Goal: Subscribe to service/newsletter

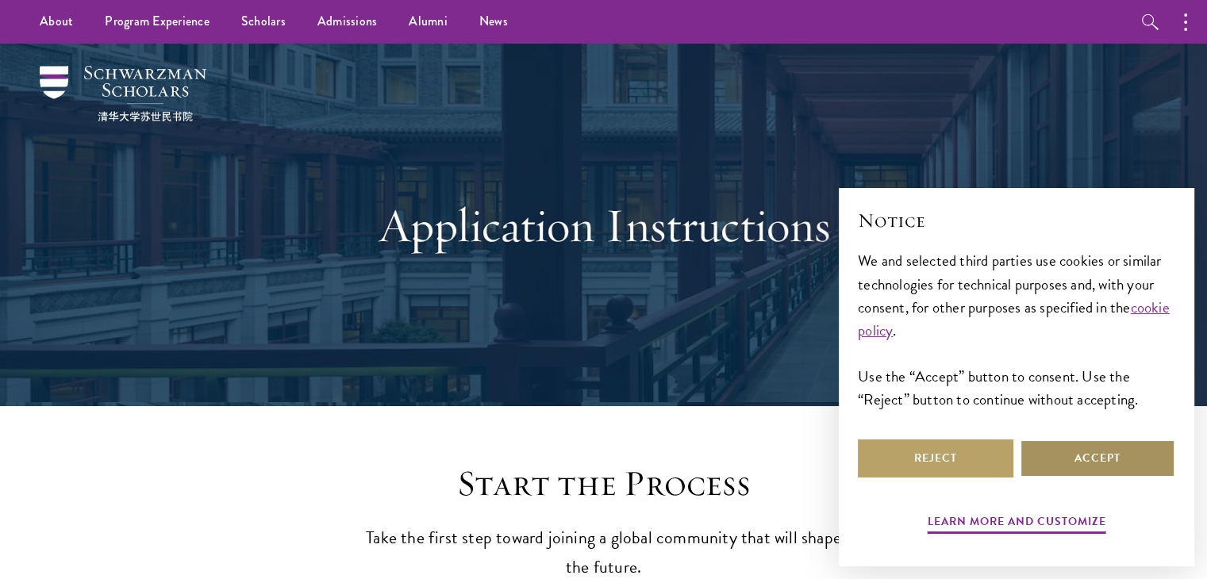
click at [1069, 447] on button "Accept" at bounding box center [1098, 459] width 156 height 38
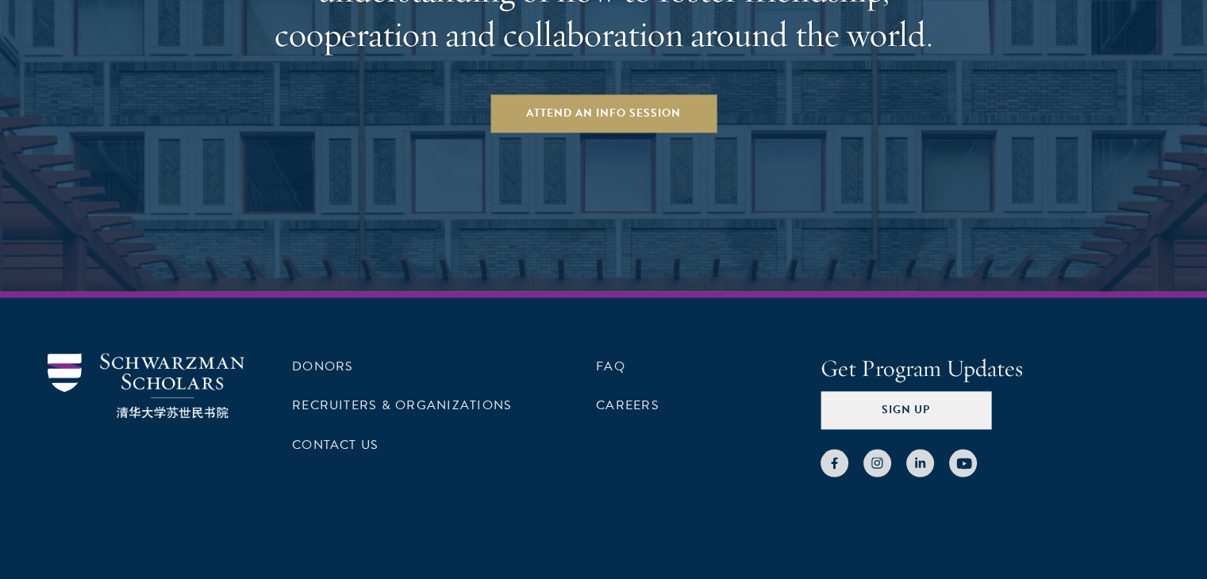
scroll to position [2612, 0]
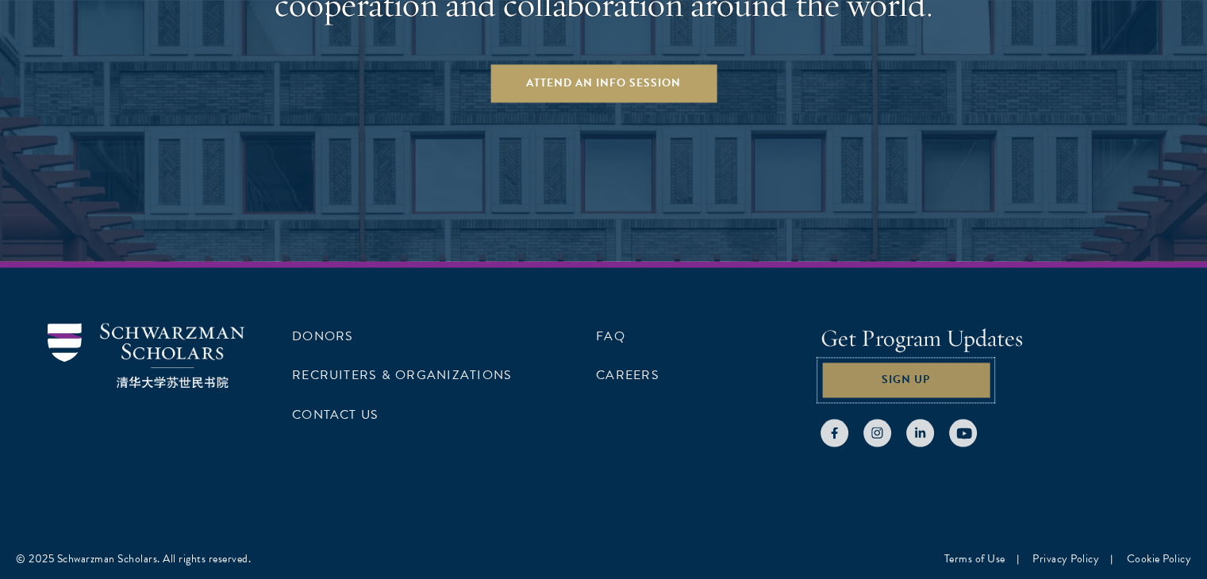
click at [911, 388] on button "Sign Up" at bounding box center [905, 380] width 171 height 38
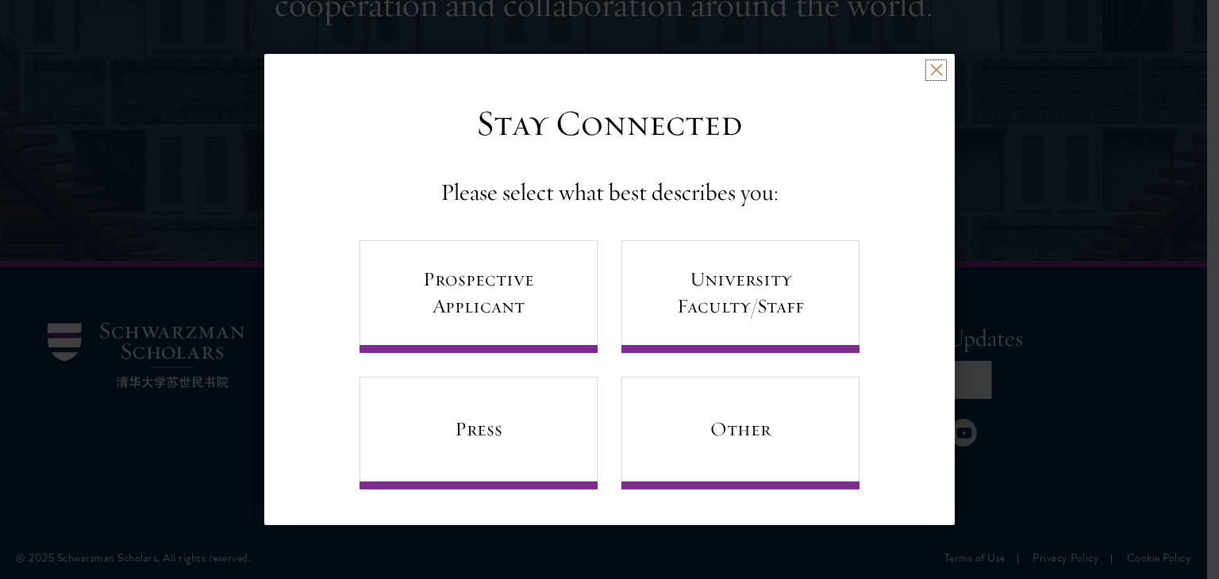
click at [941, 69] on button at bounding box center [935, 69] width 13 height 13
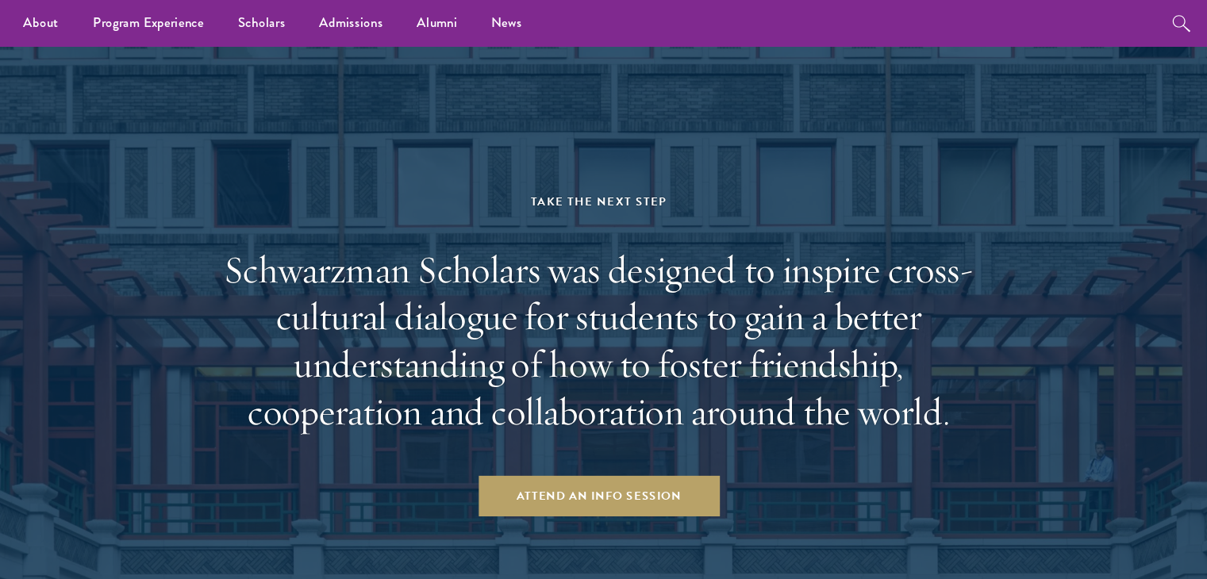
scroll to position [2212, 0]
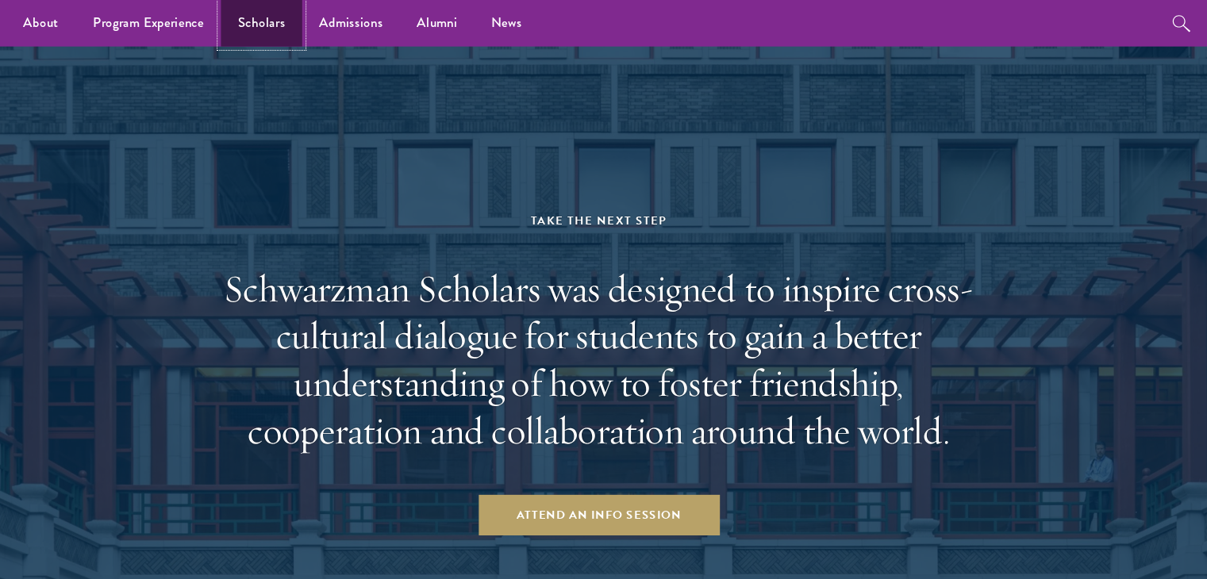
click at [291, 15] on link "Scholars" at bounding box center [287, 22] width 76 height 44
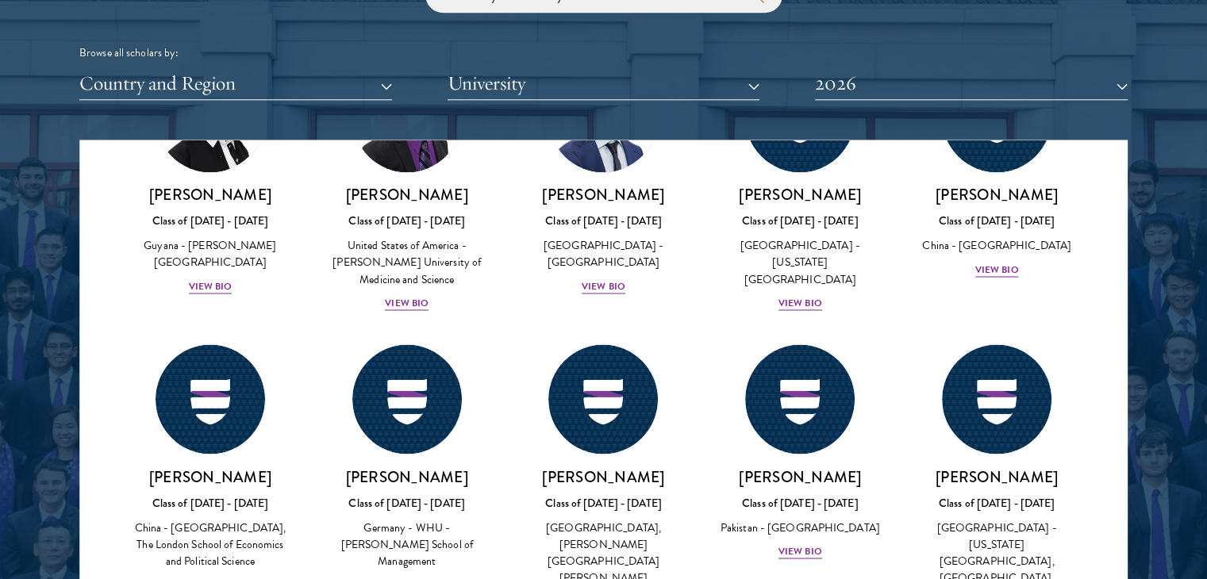
scroll to position [2881, 0]
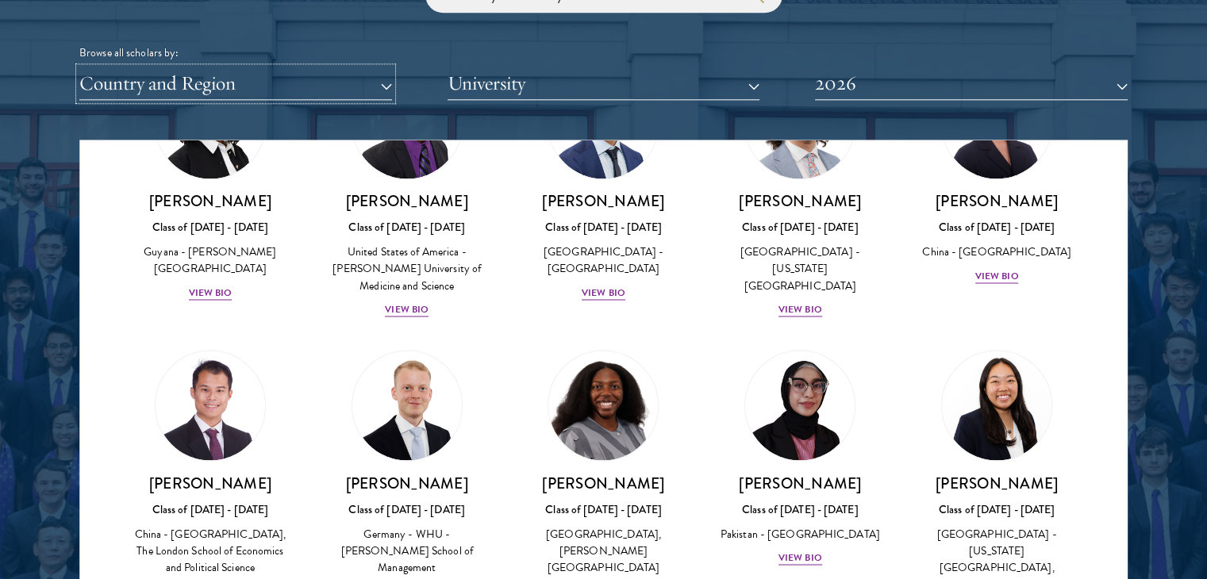
click at [376, 88] on button "Country and Region" at bounding box center [235, 83] width 313 height 33
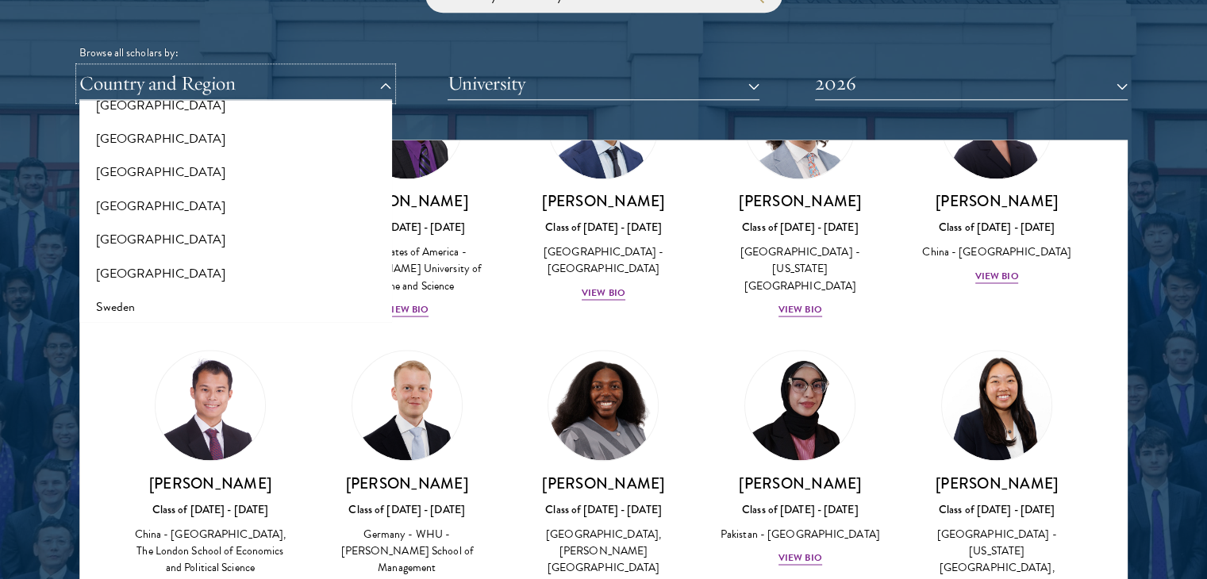
scroll to position [2745, 0]
click at [148, 207] on button "[GEOGRAPHIC_DATA]" at bounding box center [235, 209] width 303 height 33
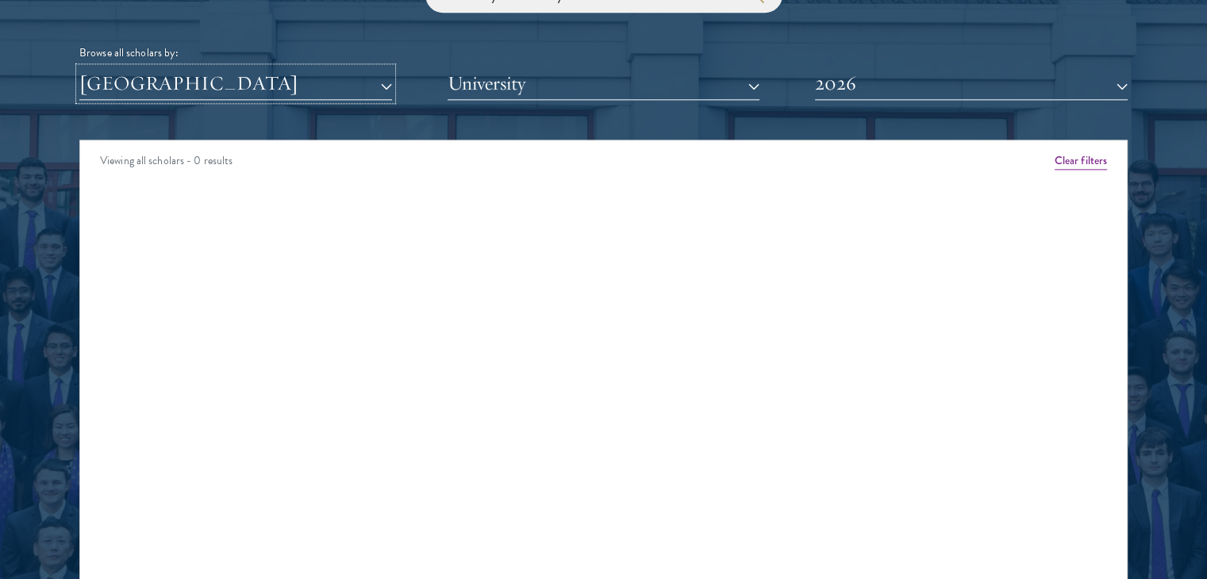
click at [384, 84] on button "[GEOGRAPHIC_DATA]" at bounding box center [235, 83] width 313 height 33
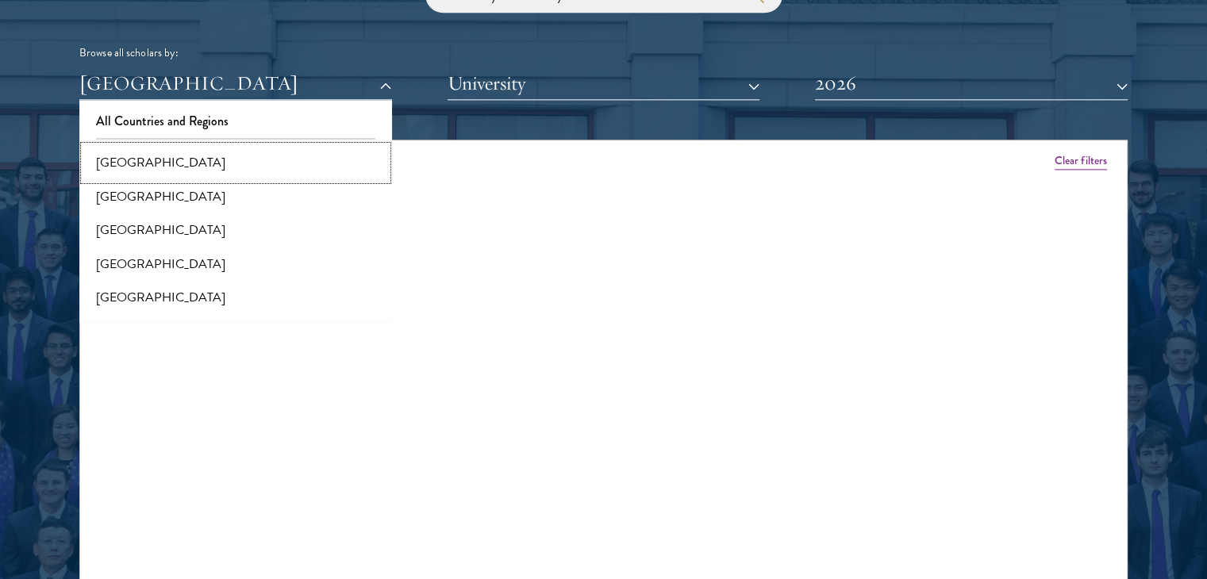
click at [171, 162] on button "[GEOGRAPHIC_DATA]" at bounding box center [235, 162] width 303 height 33
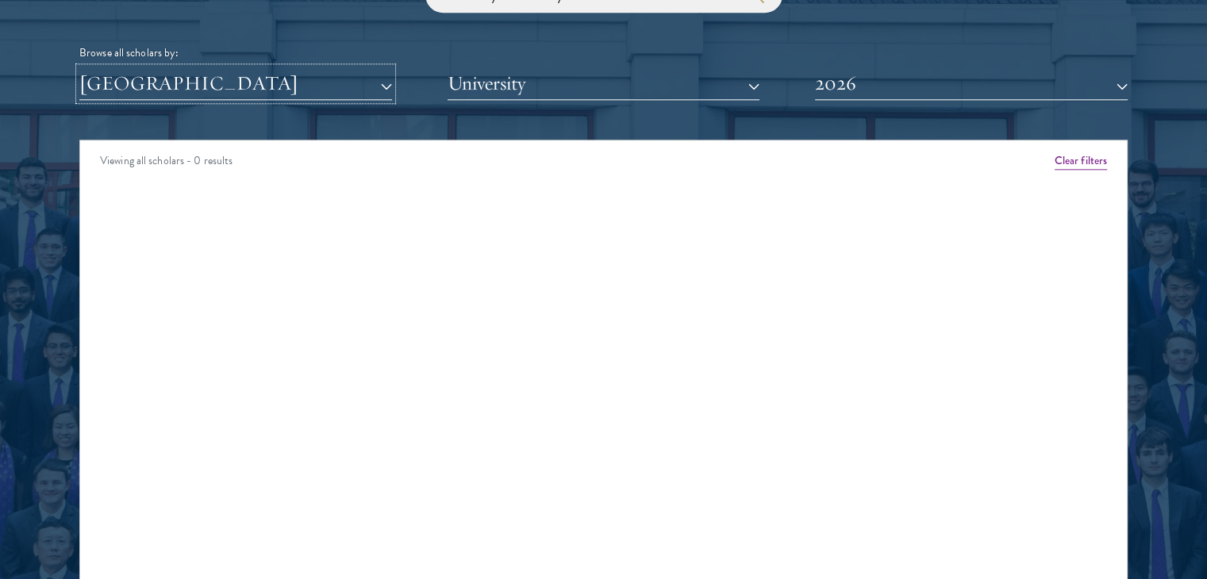
click at [390, 82] on button "[GEOGRAPHIC_DATA]" at bounding box center [235, 83] width 313 height 33
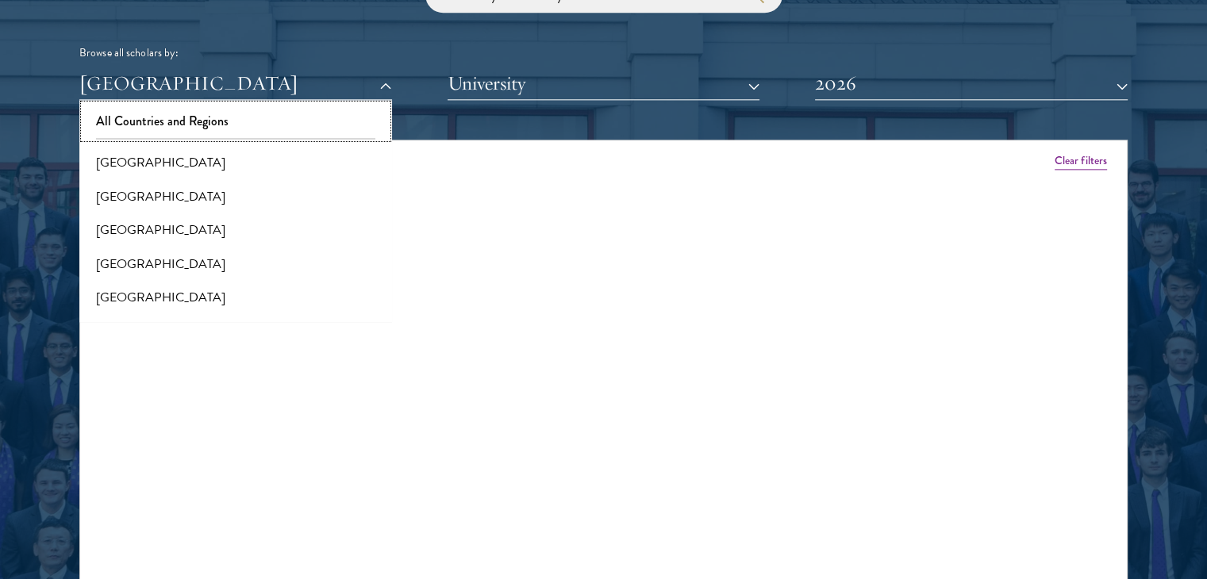
click at [234, 113] on button "All Countries and Regions" at bounding box center [235, 121] width 303 height 33
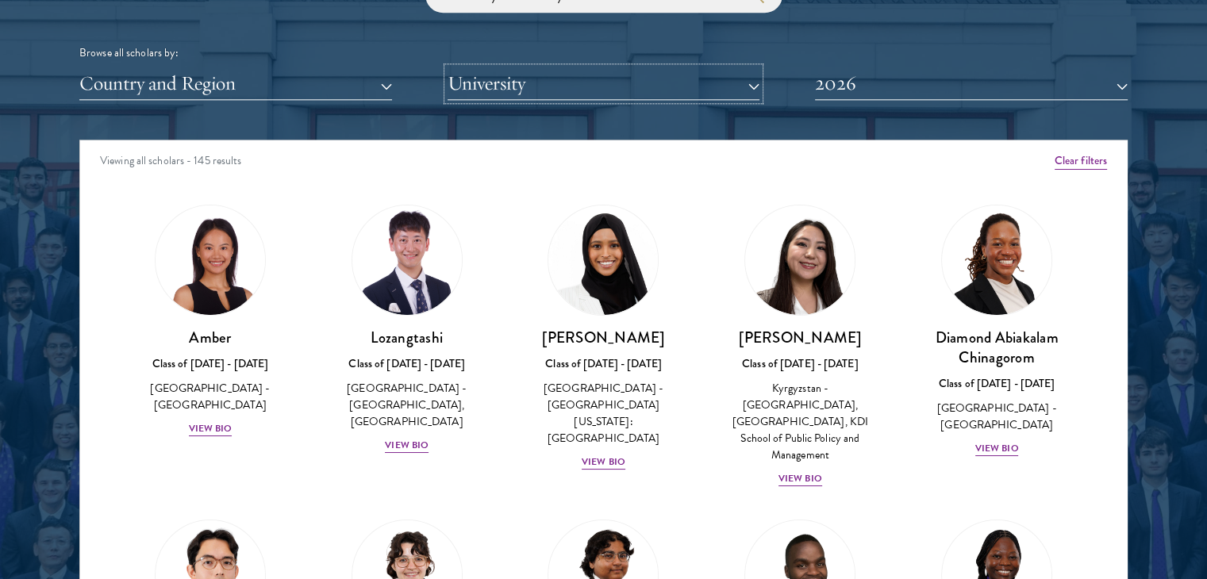
click at [750, 78] on button "University" at bounding box center [603, 83] width 313 height 33
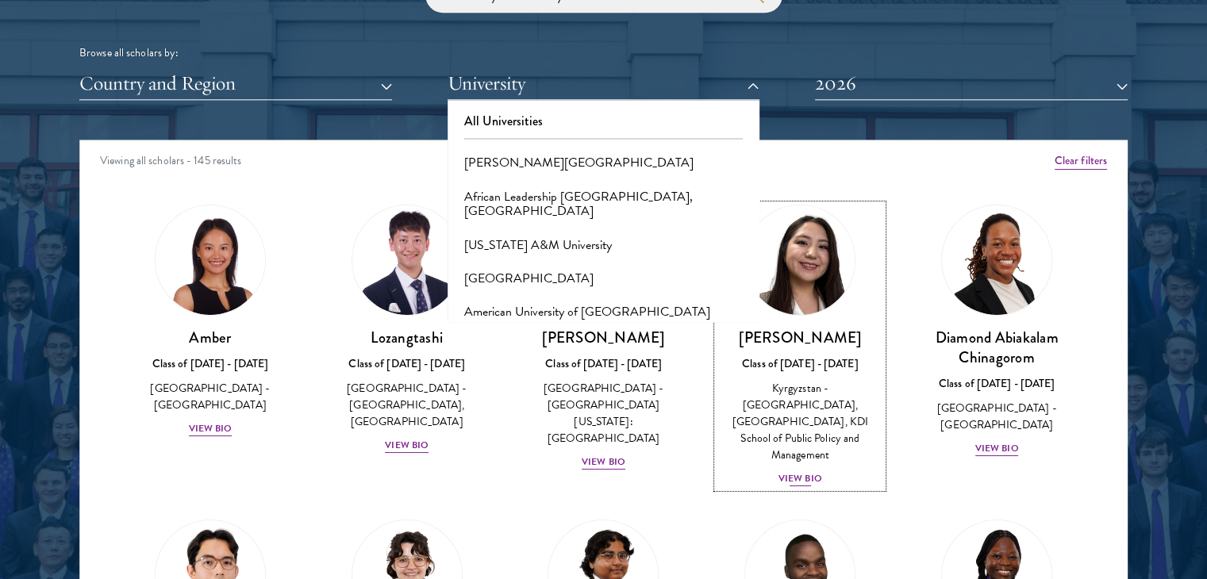
click at [795, 245] on img at bounding box center [799, 260] width 121 height 121
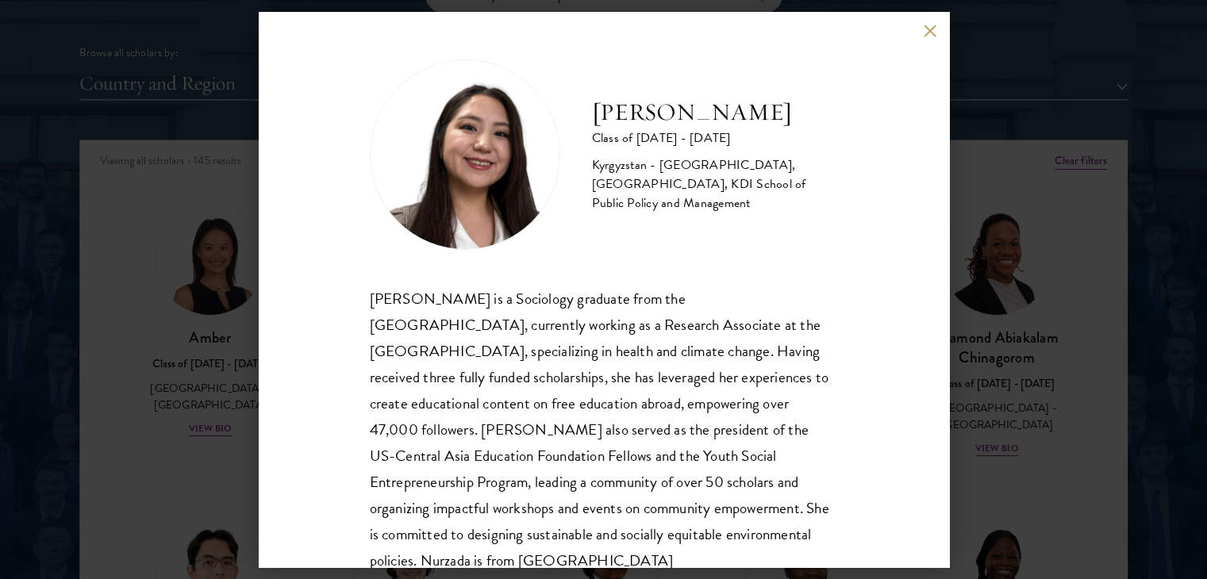
click at [921, 28] on div "Nurzada Abdivalieva Class of 2025 - 2026 Kyrgyzstan - American University of Ce…" at bounding box center [604, 289] width 690 height 555
click at [921, 32] on div "Nurzada Abdivalieva Class of 2025 - 2026 Kyrgyzstan - American University of Ce…" at bounding box center [604, 289] width 690 height 555
click at [932, 27] on button at bounding box center [930, 30] width 13 height 13
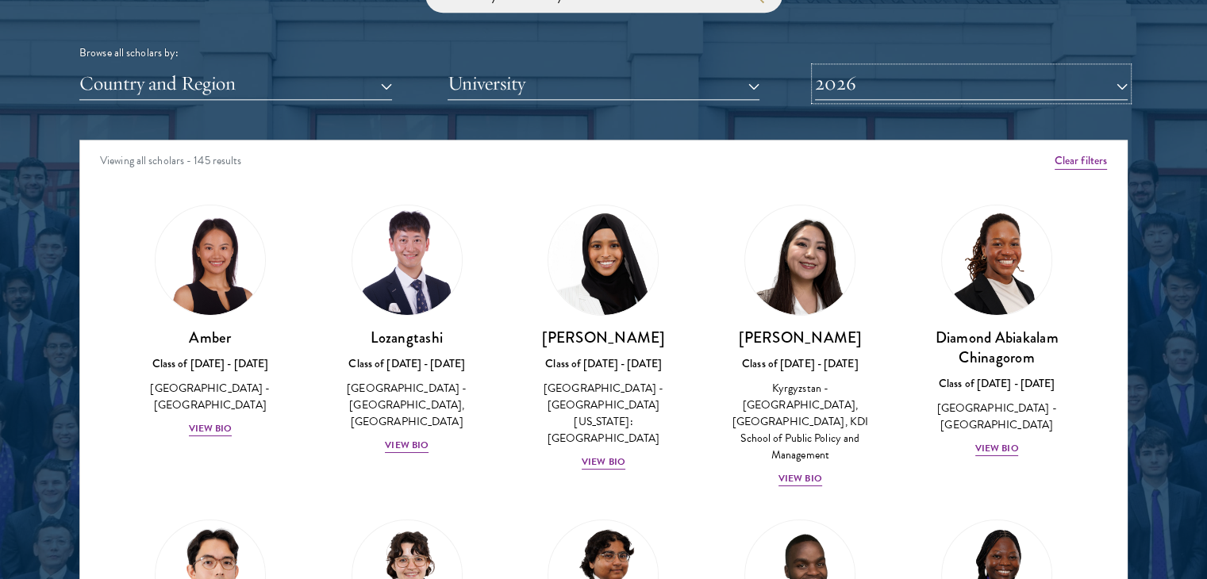
click at [1126, 85] on button "2026" at bounding box center [971, 83] width 313 height 33
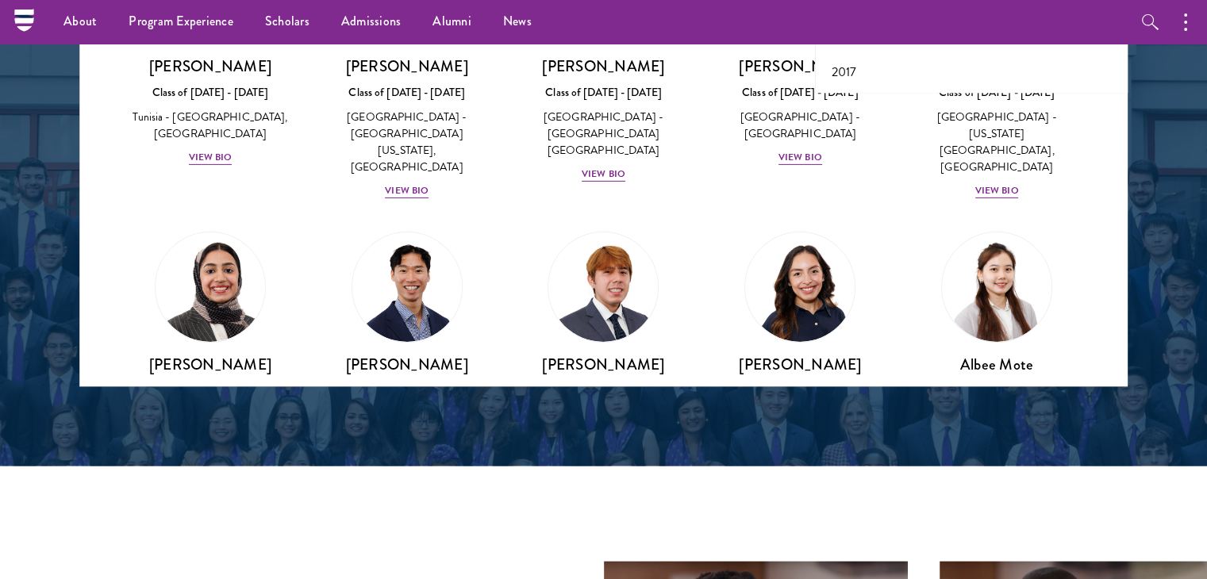
scroll to position [1967, 0]
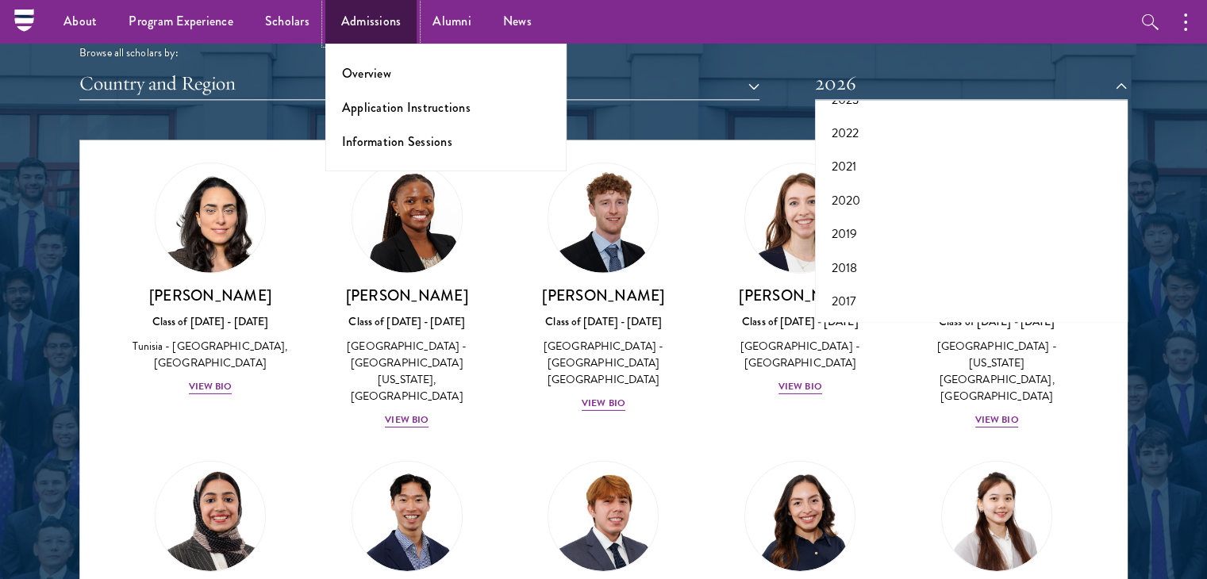
click at [379, 21] on link "Admissions" at bounding box center [371, 22] width 92 height 44
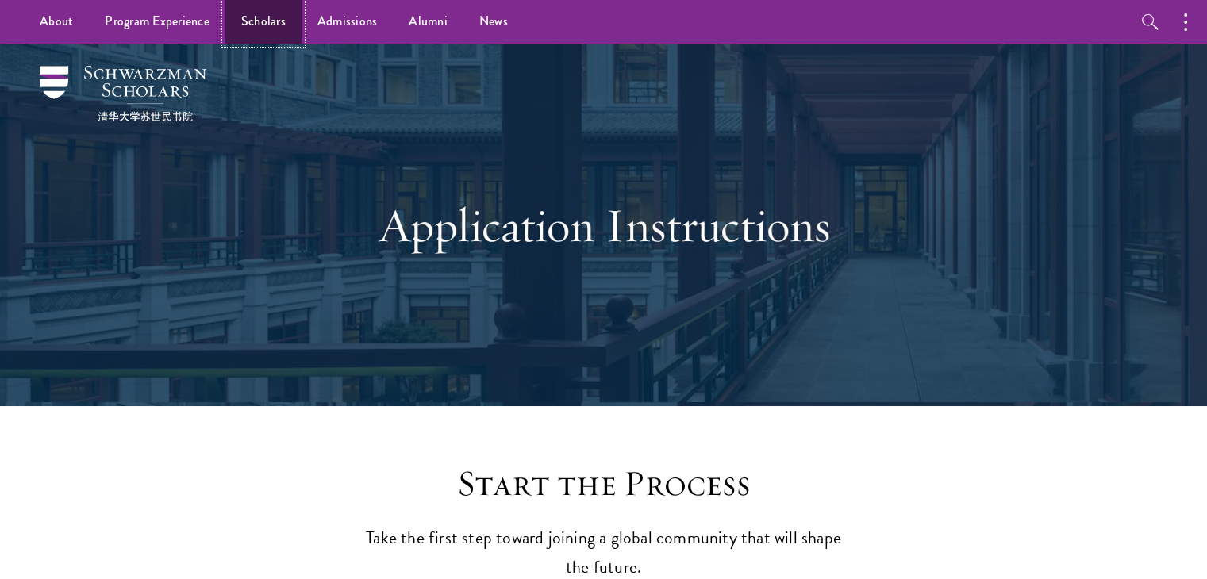
click at [248, 20] on link "Scholars" at bounding box center [263, 22] width 76 height 44
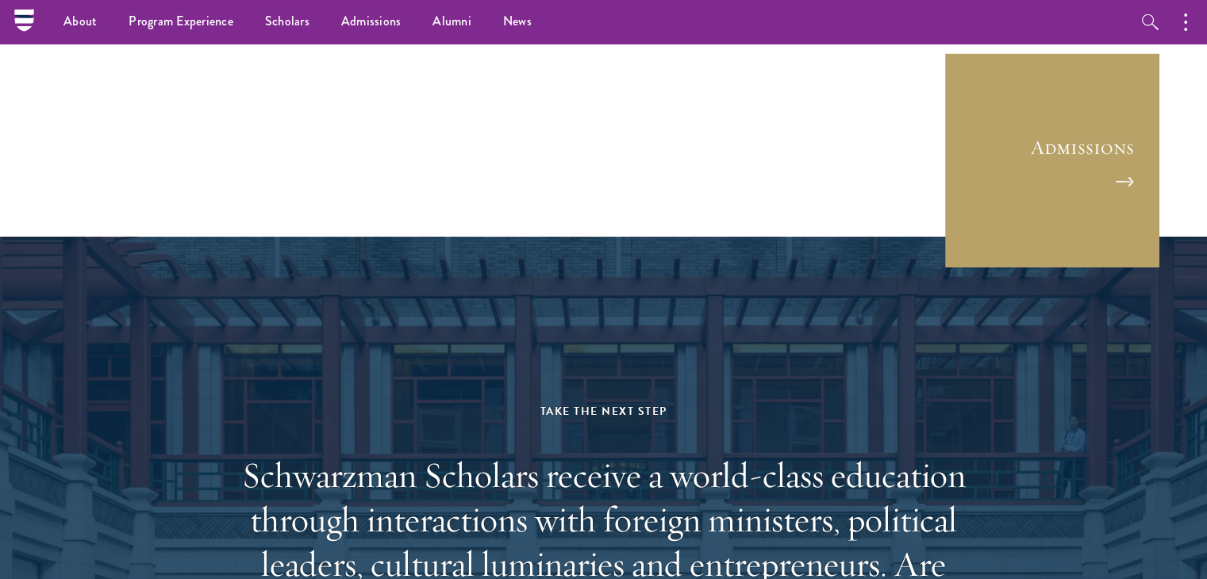
scroll to position [4367, 0]
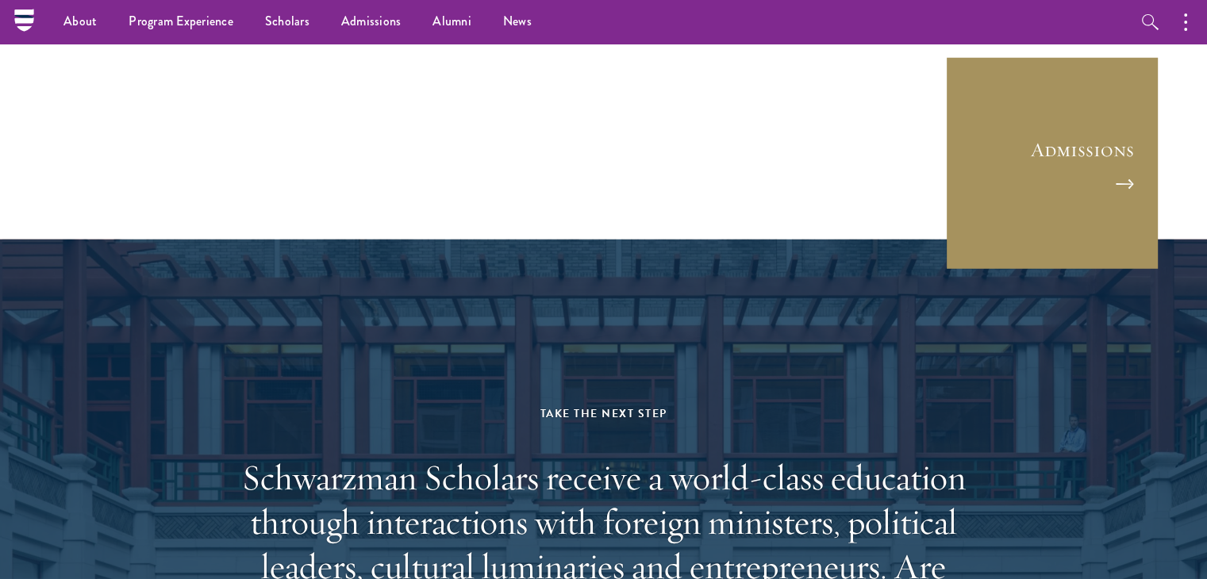
click at [1103, 125] on link "Admissions" at bounding box center [1052, 163] width 214 height 214
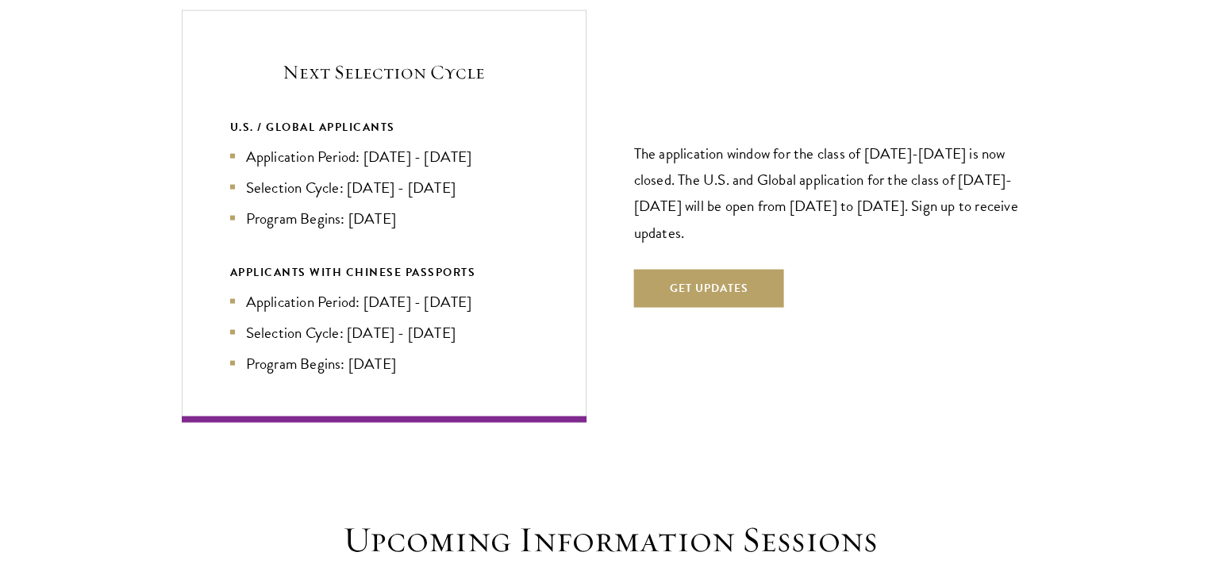
scroll to position [3433, 0]
click at [730, 269] on button "Get Updates" at bounding box center [703, 288] width 150 height 38
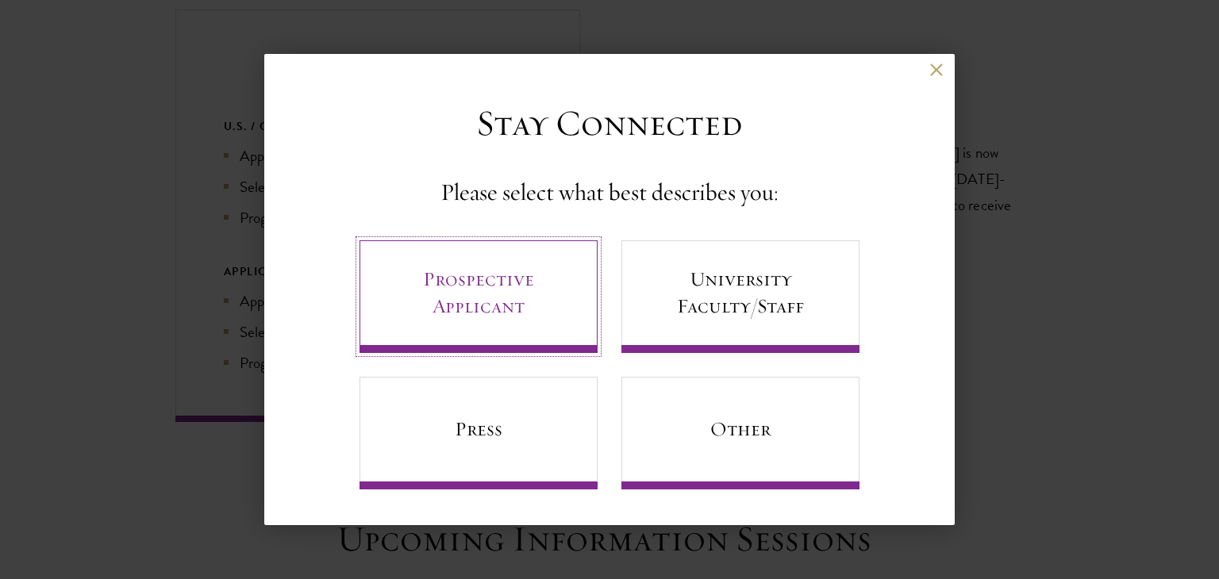
click at [536, 275] on link "Prospective Applicant" at bounding box center [478, 296] width 238 height 113
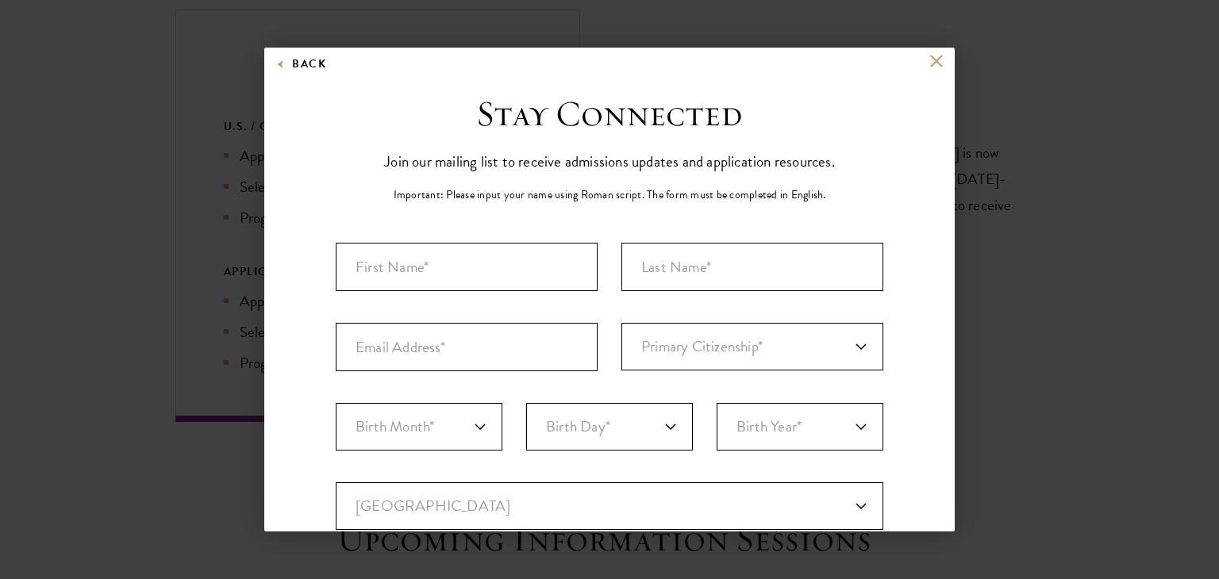
scroll to position [2, 0]
click at [558, 261] on input "First Name*" at bounding box center [467, 268] width 262 height 48
type input "ROSE AKECH DENG"
click at [658, 253] on input "Last Name (Family Name)*" at bounding box center [752, 268] width 262 height 48
type input "AYUEL"
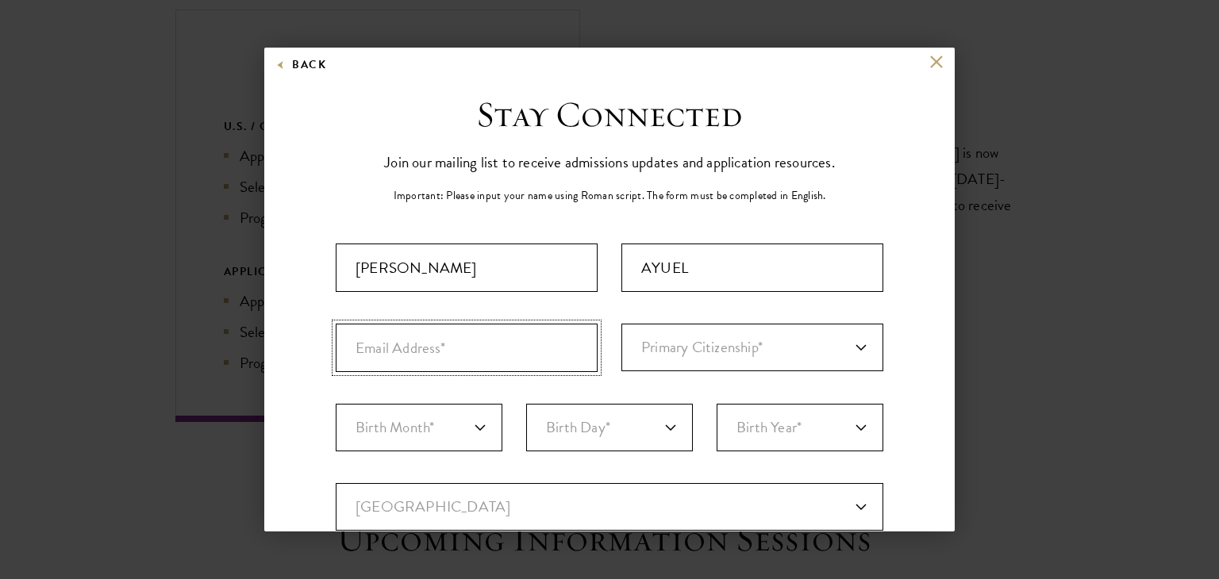
click at [509, 347] on input "Email Address*" at bounding box center [467, 348] width 262 height 48
type input "AKECHROSE79@GMAIL.COM"
click at [659, 342] on select "Primary Citizenship* Afghanistan Aland Islands Albania Algeria Andorra Angola A…" at bounding box center [752, 348] width 262 height 48
select select "OD"
click at [621, 324] on select "Primary Citizenship* Afghanistan Aland Islands Albania Algeria Andorra Angola A…" at bounding box center [752, 348] width 262 height 48
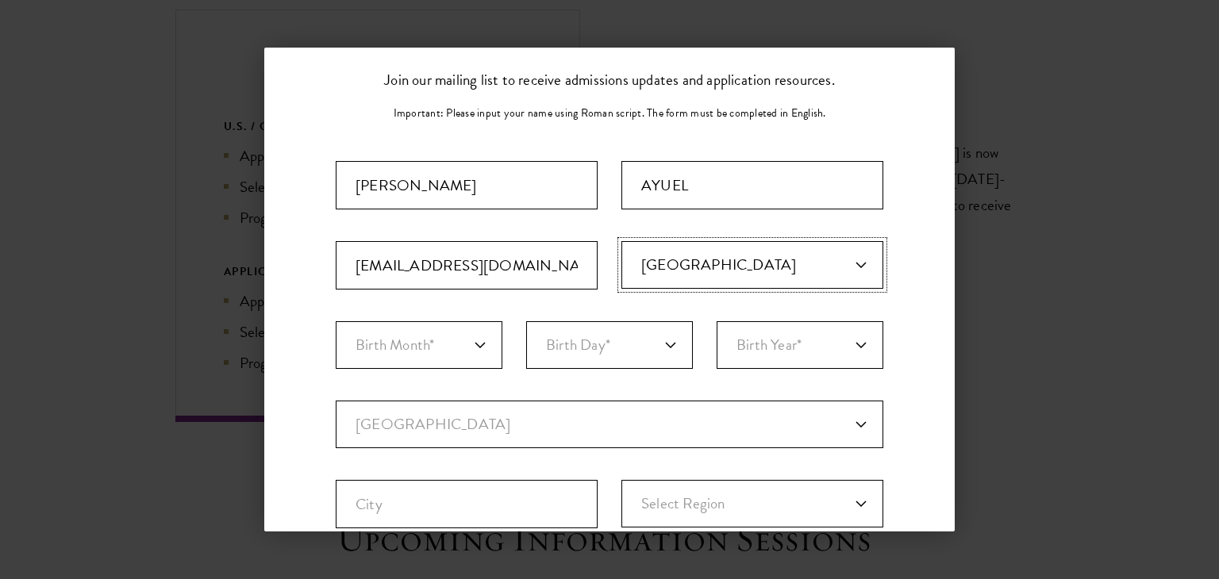
scroll to position [95, 0]
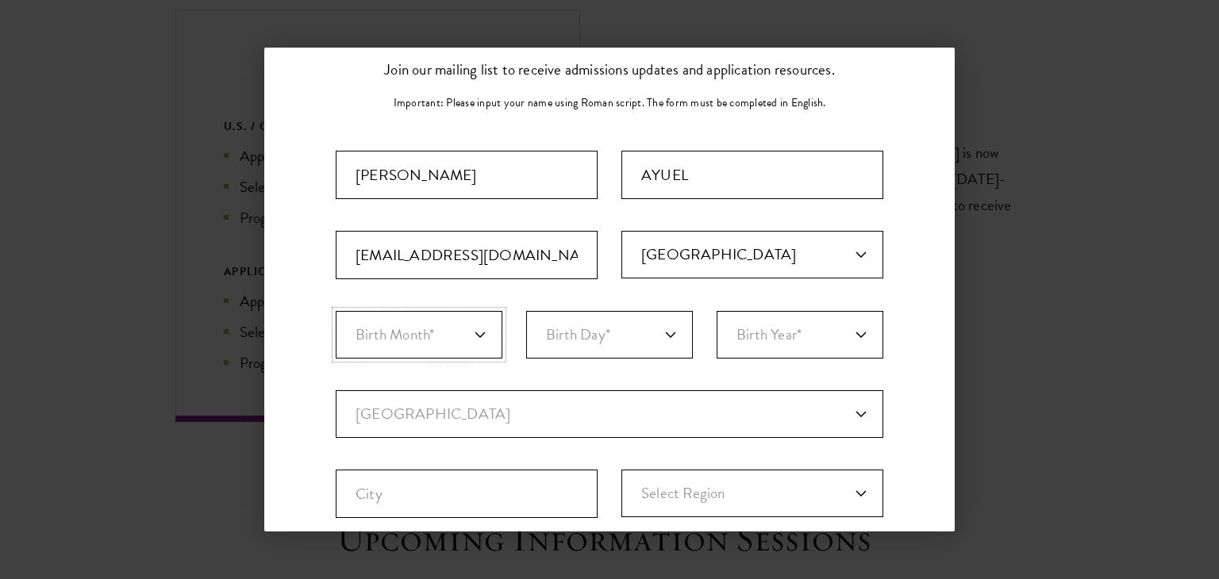
click at [480, 326] on select "Birth Month* January February March April May June July August September Octobe…" at bounding box center [419, 335] width 167 height 48
select select "01"
click at [336, 311] on select "Birth Month* January February March April May June July August September Octobe…" at bounding box center [419, 335] width 167 height 48
click at [666, 337] on select "Birth Day* 1 2 3 4 5 6 7 8 9 10 11 12 13 14 15 16 17 18 19 20 21 22 23 24 25 26…" at bounding box center [609, 335] width 167 height 48
select select "01"
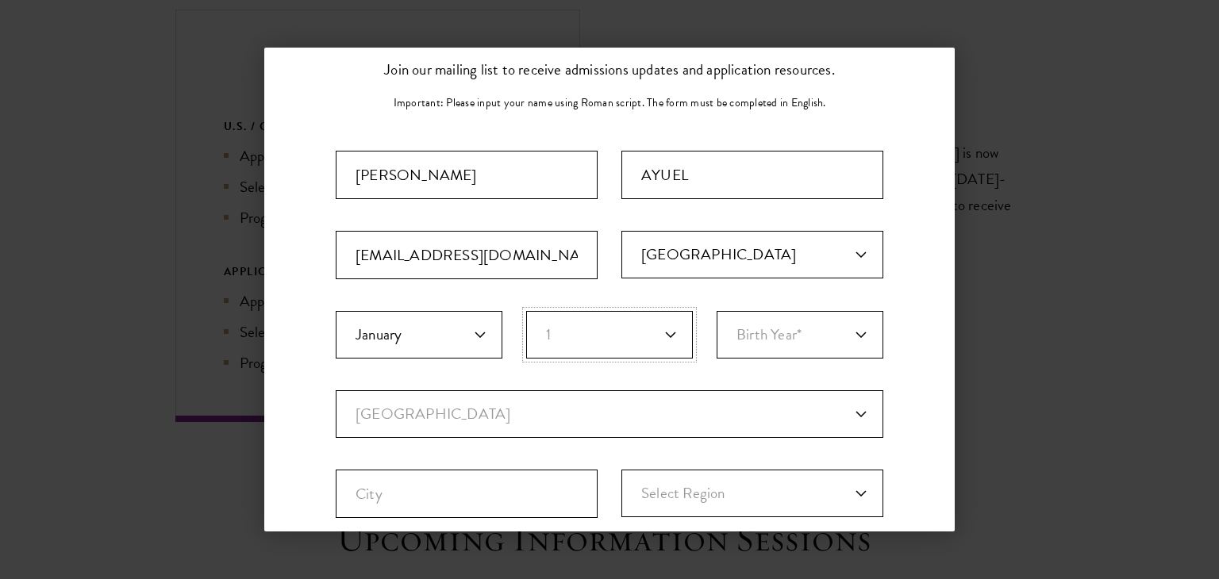
click at [526, 311] on select "Birth Day* 1 2 3 4 5 6 7 8 9 10 11 12 13 14 15 16 17 18 19 20 21 22 23 24 25 26…" at bounding box center [609, 335] width 167 height 48
click at [855, 331] on select "Birth Year* 2025 2024 2023 2022 2021 2020 2019 2018 2017 2016 2015 2014 2013 20…" at bounding box center [799, 335] width 167 height 48
select select "1995"
click at [716, 311] on select "Birth Year* 2025 2024 2023 2022 2021 2020 2019 2018 2017 2016 2015 2014 2013 20…" at bounding box center [799, 335] width 167 height 48
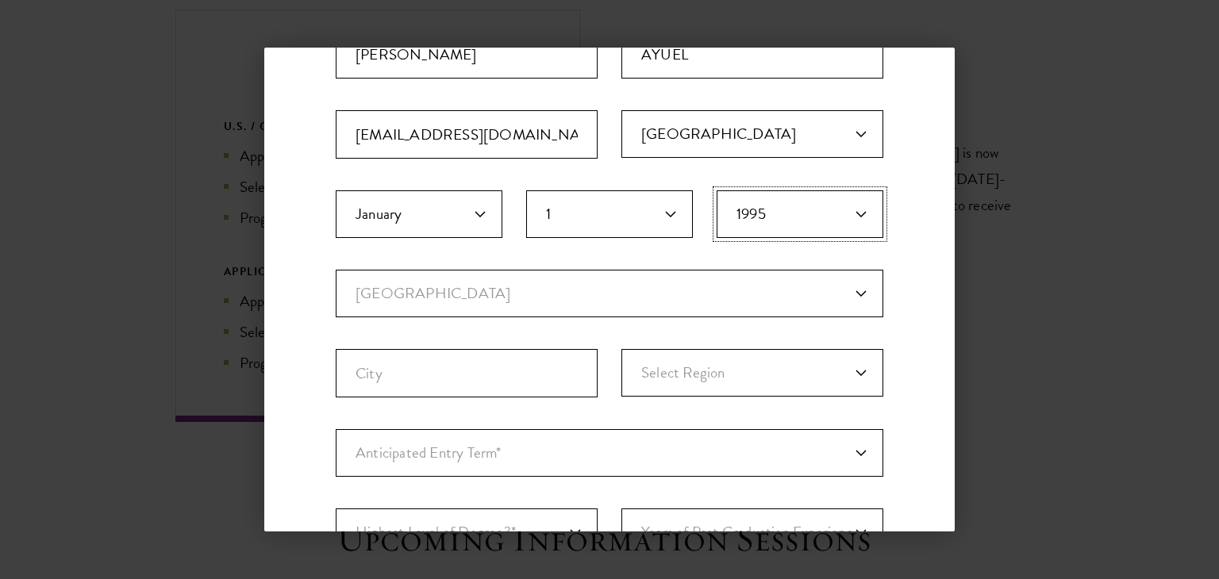
scroll to position [222, 0]
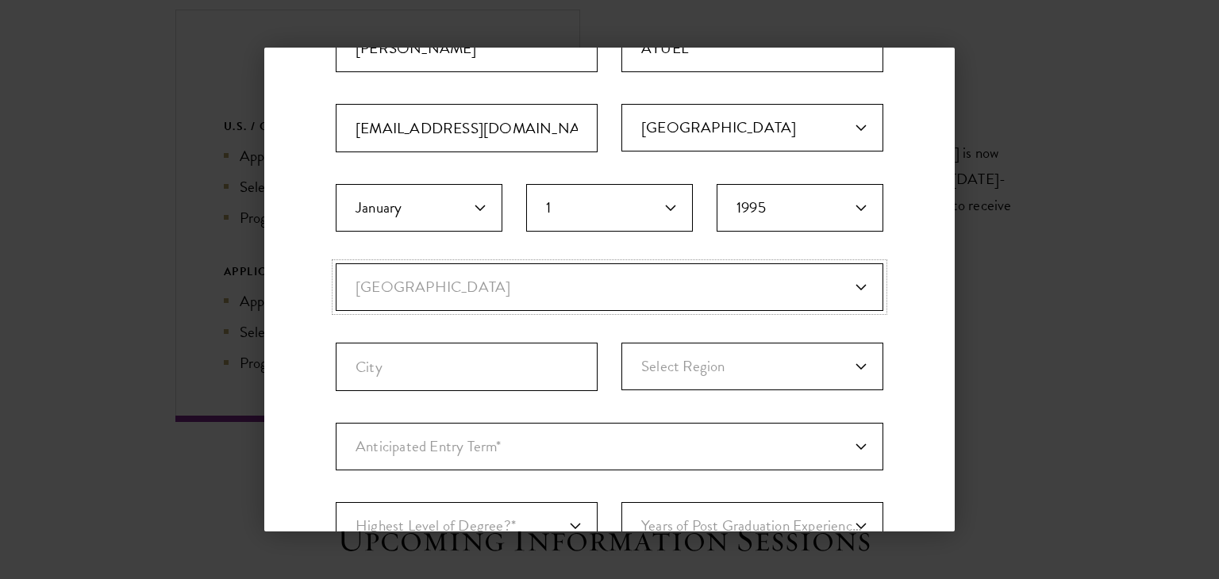
click at [854, 293] on select "Current Country Afghanistan Aland Islands Albania Algeria Andorra Angola Anguil…" at bounding box center [609, 287] width 547 height 48
select select "OD"
click at [336, 263] on select "Current Country Afghanistan Aland Islands Albania Algeria Andorra Angola Anguil…" at bounding box center [609, 287] width 547 height 48
select select
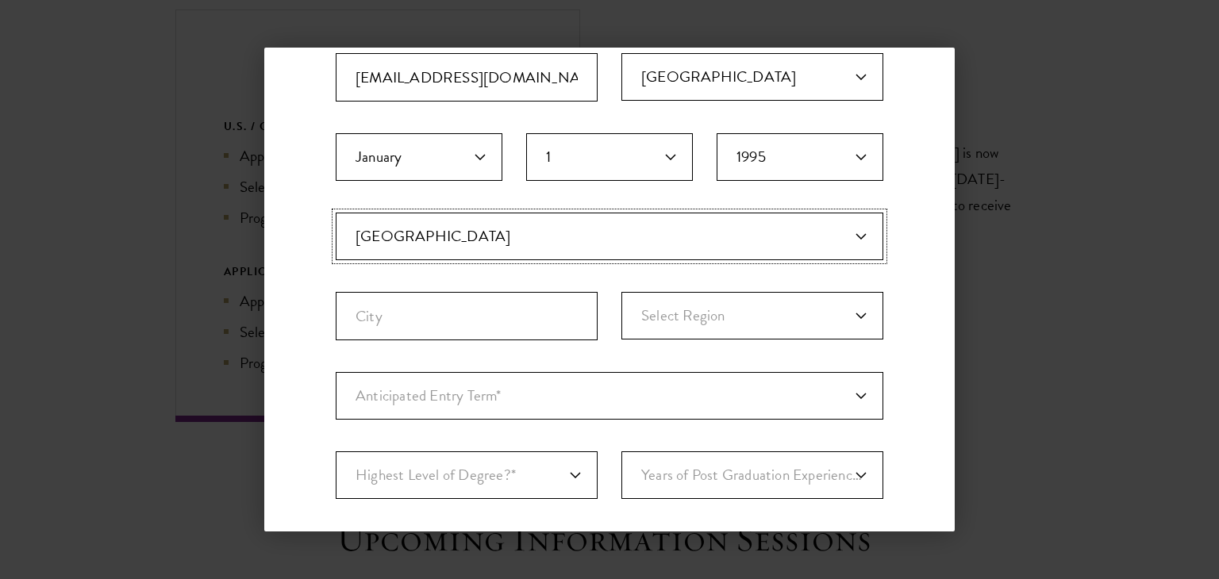
scroll to position [275, 0]
click at [473, 327] on input "City" at bounding box center [467, 314] width 262 height 48
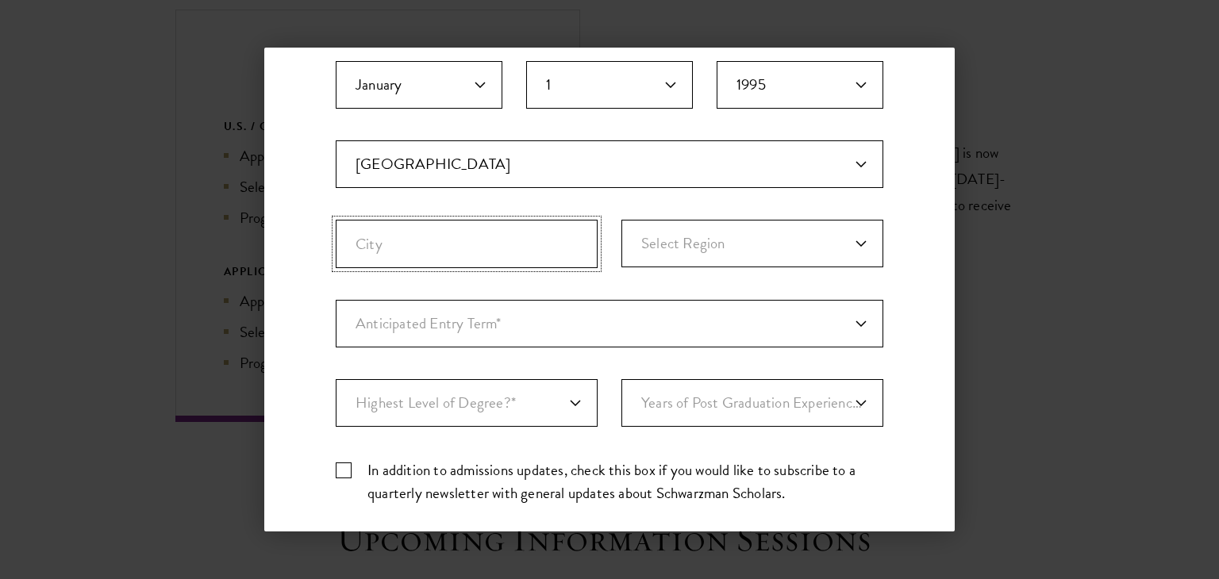
scroll to position [348, 0]
click at [472, 244] on input "City" at bounding box center [467, 241] width 262 height 48
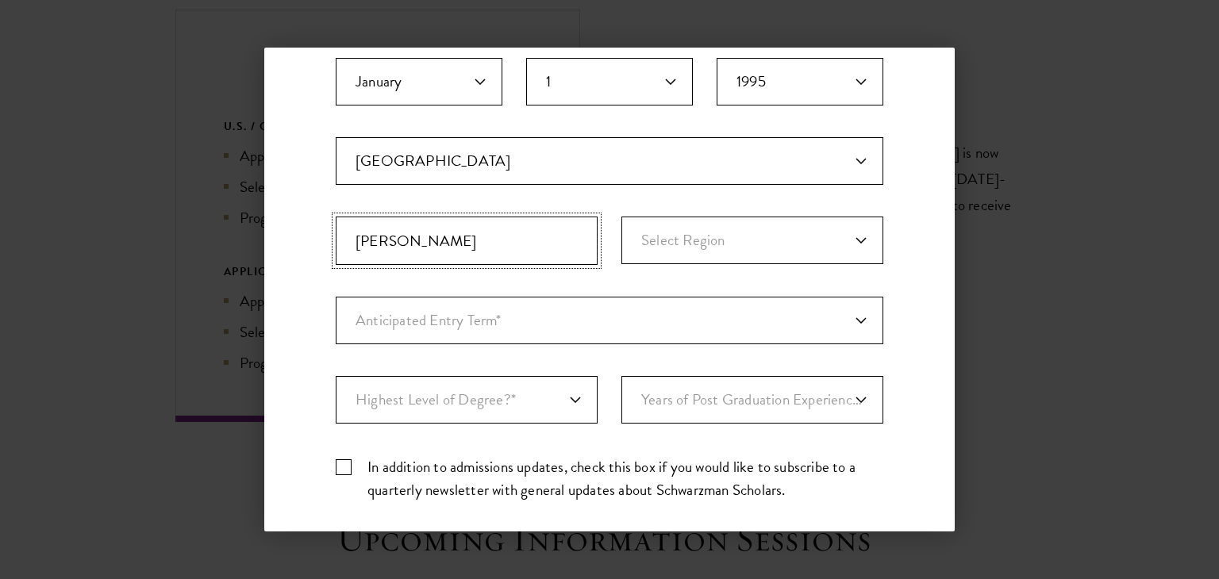
type input "JUBA"
click at [848, 239] on select "Select Region Central Equatoria Eastern Equatoria Jonglei Lakes Northern Bahr e…" at bounding box center [752, 241] width 262 height 48
select select "Central Equatoria"
click at [621, 217] on select "Select Region Central Equatoria Eastern Equatoria Jonglei Lakes Northern Bahr e…" at bounding box center [752, 241] width 262 height 48
click at [564, 309] on select "Anticipated Entry Term* August 2026 (Application opens April 2025) Just Explori…" at bounding box center [609, 321] width 547 height 48
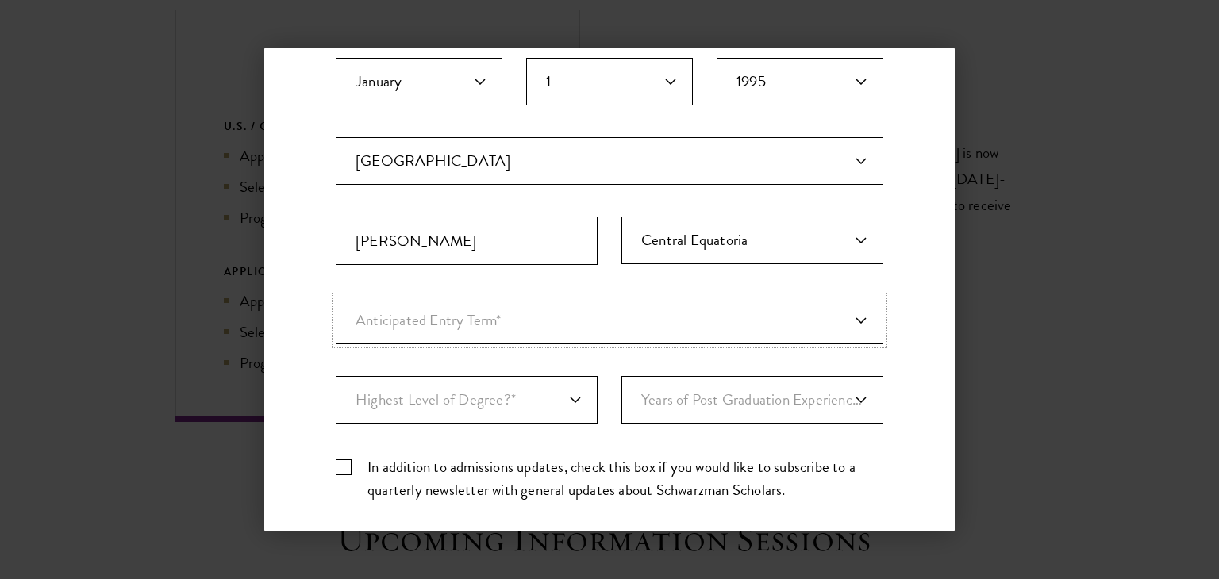
select select "e64b8ab3-eabb-4867-96d5-7e6b4840665f"
click at [336, 297] on select "Anticipated Entry Term* August 2026 (Application opens April 2025) Just Explori…" at bounding box center [609, 321] width 547 height 48
click at [563, 399] on select "Highest Level of Degree?* PHD Bachelor's Master's Current Undergraduate Student" at bounding box center [467, 400] width 262 height 48
select select "009547fe-3364-4351-8e81-63abea734008"
click at [336, 376] on select "Highest Level of Degree?* PHD Bachelor's Master's Current Undergraduate Student" at bounding box center [467, 400] width 262 height 48
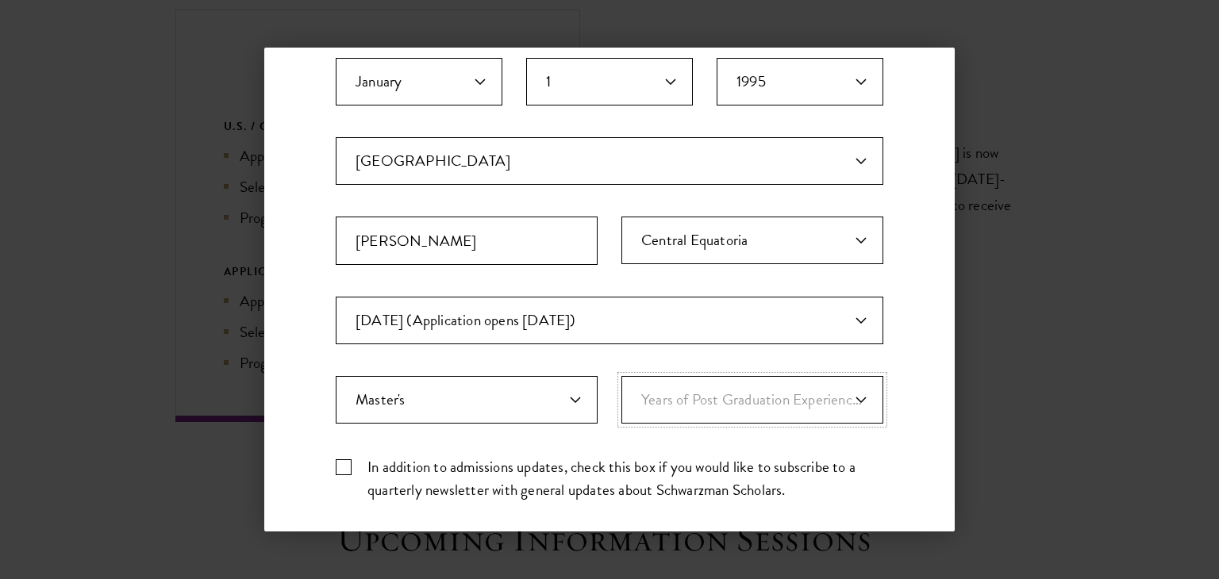
click at [847, 394] on select "Years of Post Graduation Experience?* 1 2 3 4 5 6 7 8 9 10" at bounding box center [752, 400] width 262 height 48
select select "4"
click at [621, 376] on select "Years of Post Graduation Experience?* 1 2 3 4 5 6 7 8 9 10" at bounding box center [752, 400] width 262 height 48
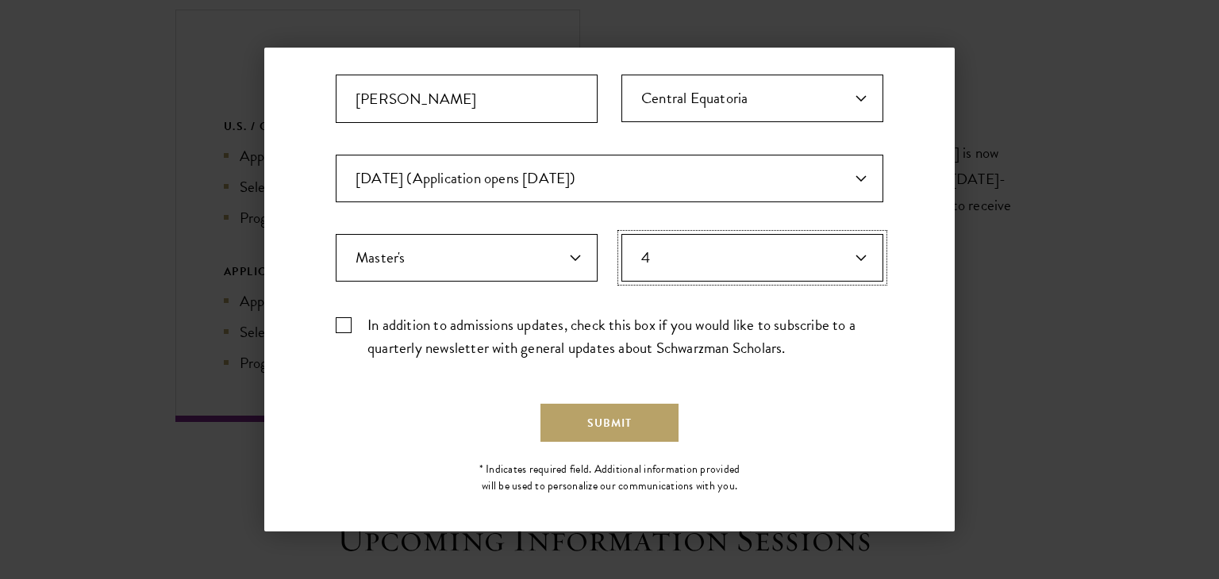
scroll to position [489, 0]
click at [339, 325] on label "In addition to admissions updates, check this box if you would like to subscrib…" at bounding box center [609, 338] width 547 height 46
click at [339, 325] on input "In addition to admissions updates, check this box if you would like to subscrib…" at bounding box center [609, 320] width 547 height 10
checkbox input "true"
click at [605, 428] on button "Submit" at bounding box center [609, 424] width 138 height 38
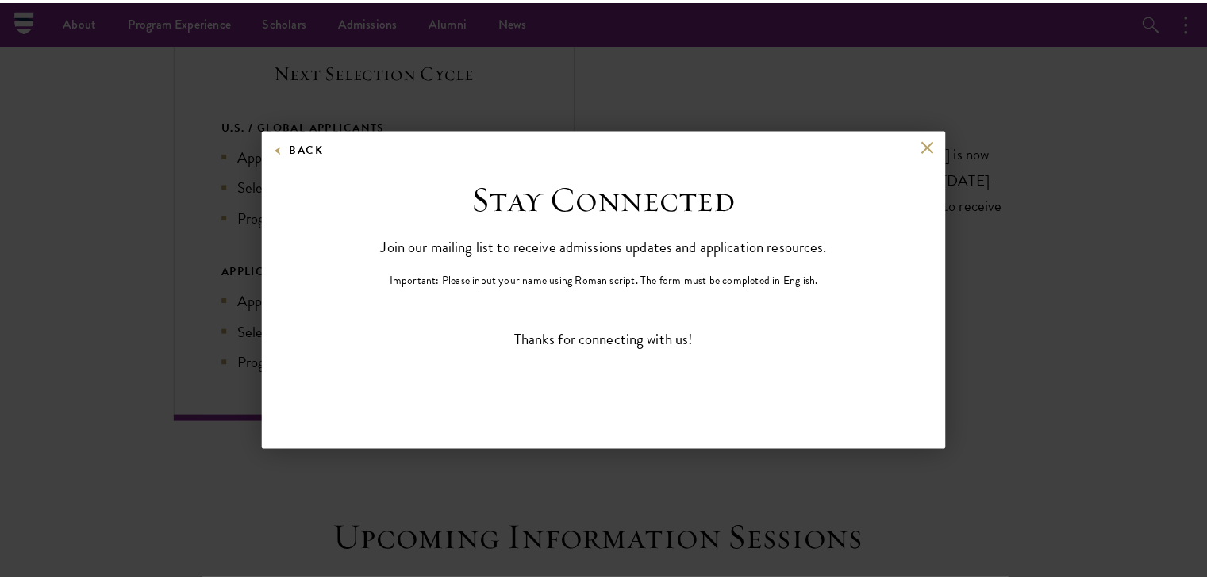
scroll to position [0, 0]
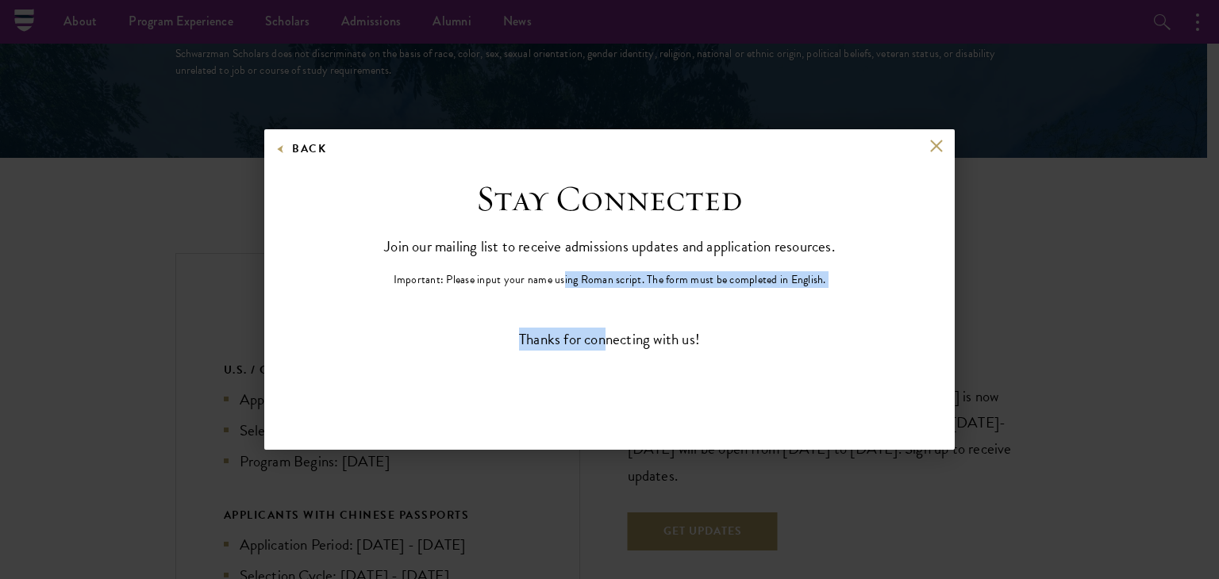
drag, startPoint x: 603, startPoint y: 422, endPoint x: 556, endPoint y: 240, distance: 188.4
click at [556, 240] on div "Back Stay Connected Please select what best describes you: Prospective Applican…" at bounding box center [609, 289] width 690 height 321
click at [644, 347] on div "Thanks for connecting with us!" at bounding box center [609, 339] width 547 height 23
click at [930, 137] on div "Back Stay Connected Please select what best describes you: Prospective Applican…" at bounding box center [609, 289] width 690 height 321
click at [936, 145] on button at bounding box center [935, 145] width 13 height 13
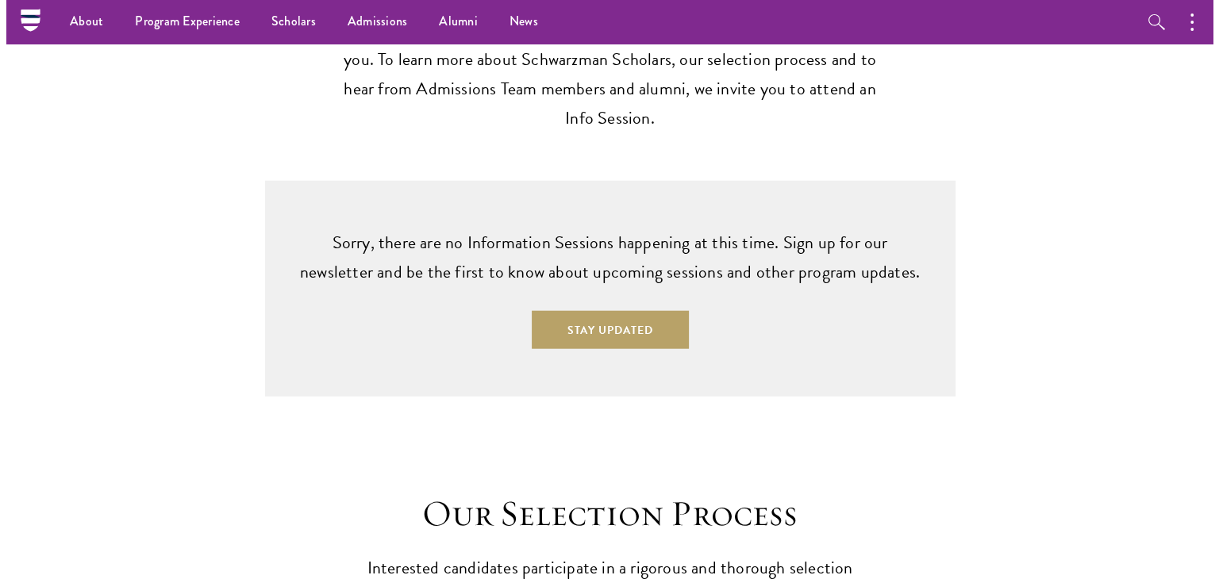
scroll to position [3993, 0]
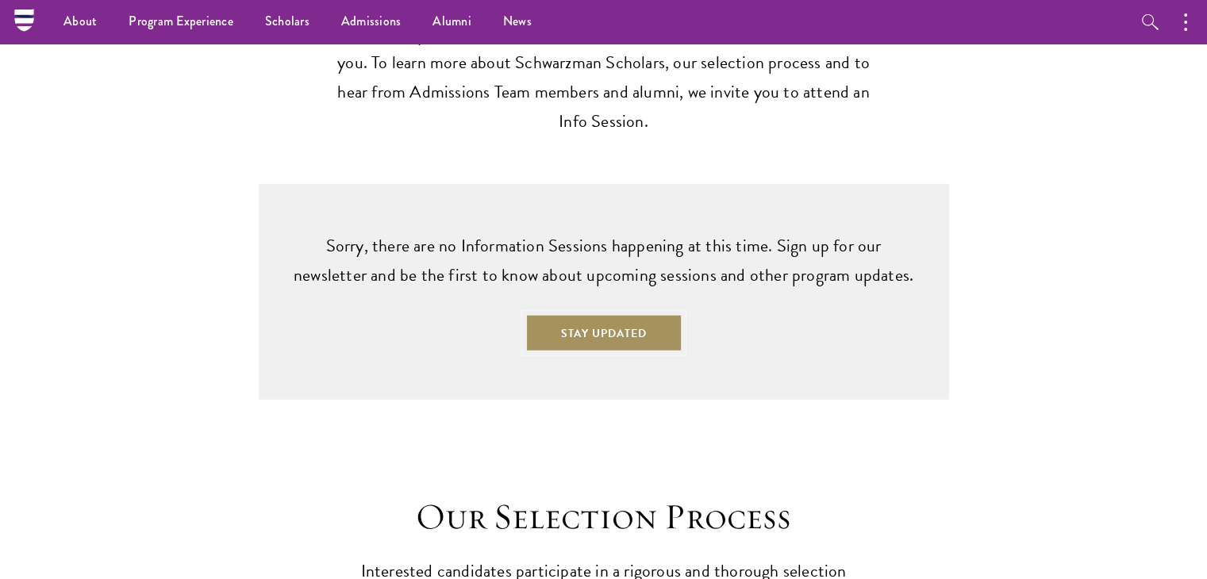
click at [611, 314] on button "Stay Updated" at bounding box center [603, 333] width 157 height 38
